Goal: Task Accomplishment & Management: Use online tool/utility

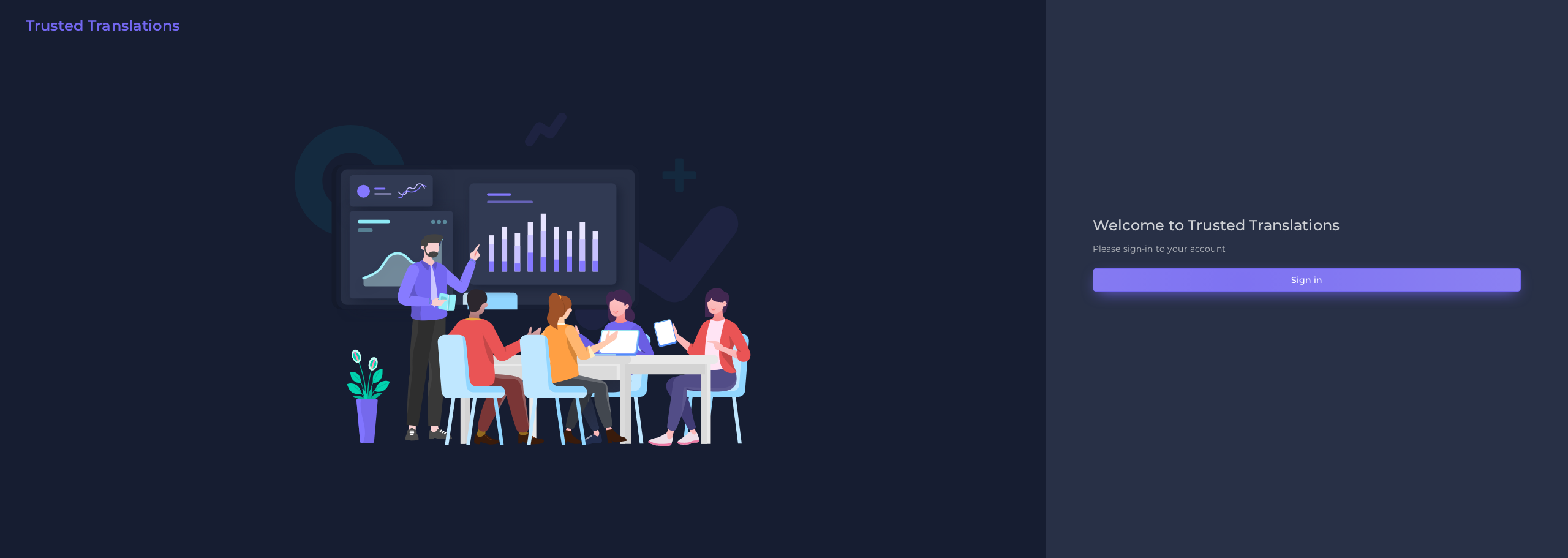
click at [1241, 282] on button "Sign in" at bounding box center [1307, 279] width 428 height 23
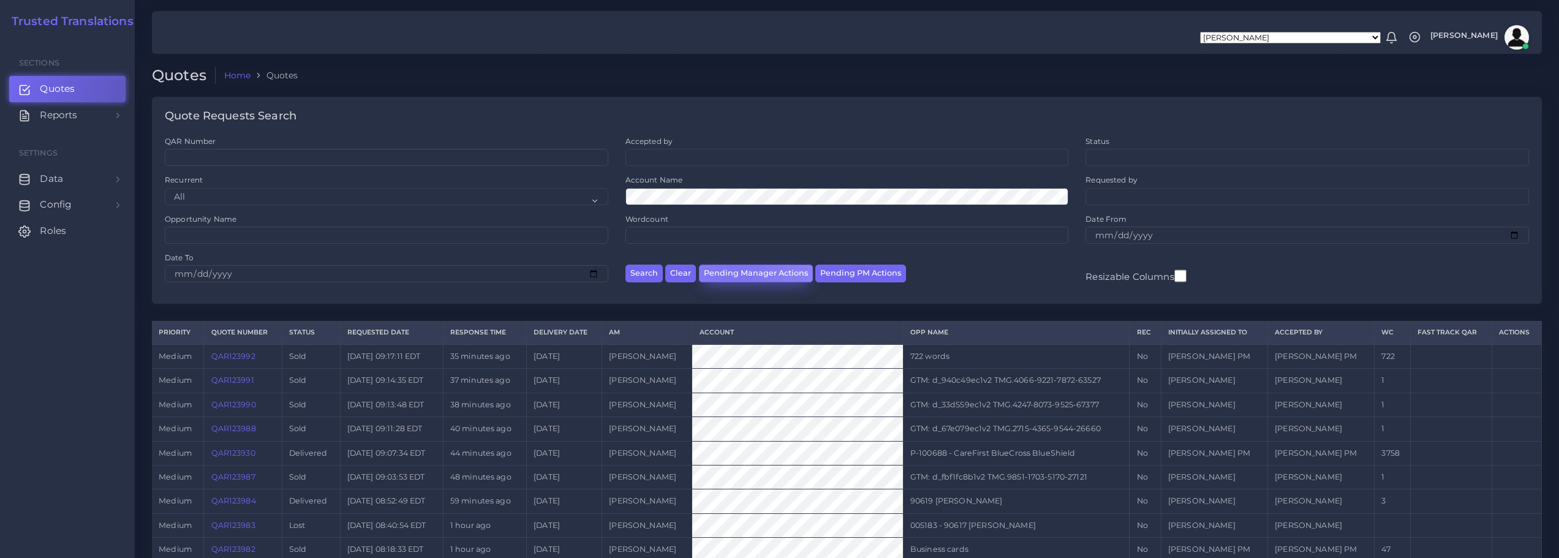
click at [733, 274] on button "Pending Manager Actions" at bounding box center [756, 274] width 114 height 18
select select "awaiting_manager_initial_review"
